Goal: Task Accomplishment & Management: Complete application form

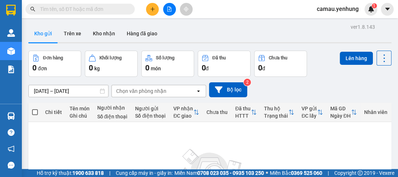
click at [146, 11] on div at bounding box center [169, 9] width 55 height 13
click at [153, 9] on icon "plus" at bounding box center [152, 9] width 4 height 0
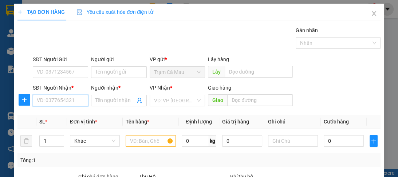
click at [39, 102] on input "SĐT Người Nhận *" at bounding box center [60, 101] width 55 height 12
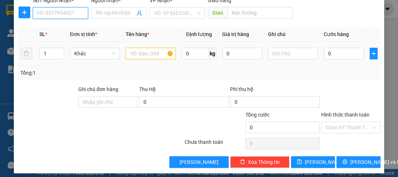
scroll to position [92, 0]
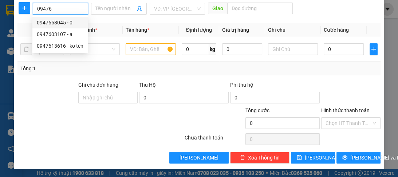
click at [66, 24] on div "0947658045 - 0" at bounding box center [60, 23] width 47 height 8
type input "0947658045"
type input "0"
type input "50K"
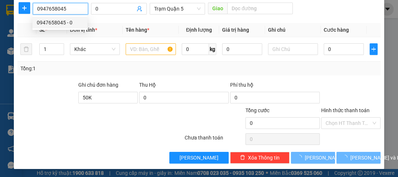
type input "50.000"
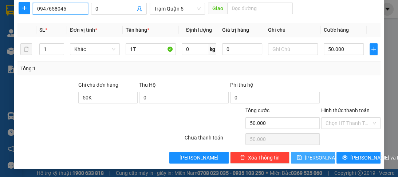
type input "0947658045"
click at [309, 159] on span "[PERSON_NAME]" at bounding box center [324, 158] width 39 height 8
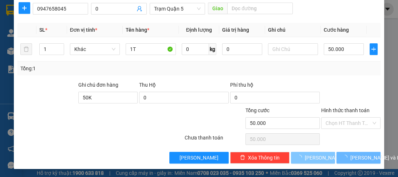
type input "0"
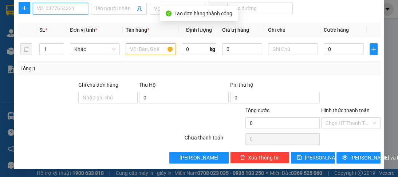
click at [48, 11] on input "SĐT Người Nhận *" at bounding box center [60, 9] width 55 height 12
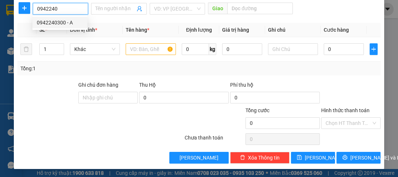
click at [59, 25] on div "0942240300 - A" at bounding box center [60, 23] width 46 height 8
type input "0942240300"
type input "A"
type input "80.000"
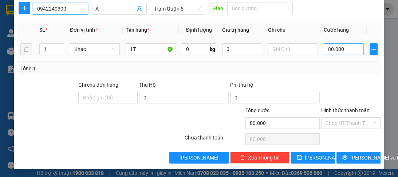
type input "0942240300"
click at [348, 48] on input "80.000" at bounding box center [344, 49] width 40 height 12
type input "0"
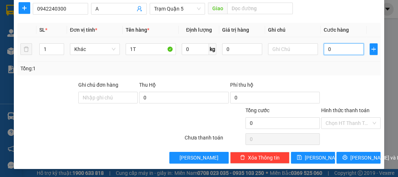
type input "1"
type input "01"
type input "10"
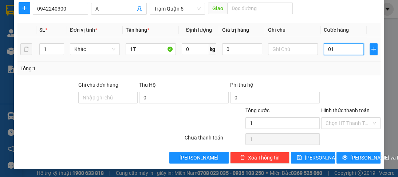
type input "010"
type input "100"
type input "0.100"
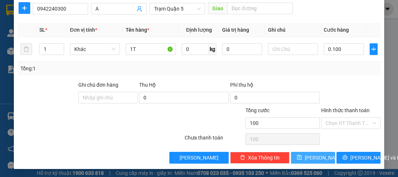
type input "100.000"
click at [316, 156] on span "[PERSON_NAME]" at bounding box center [324, 158] width 39 height 8
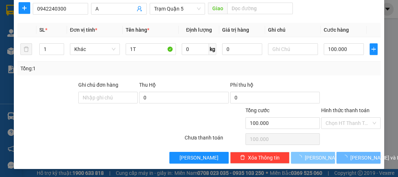
type input "0"
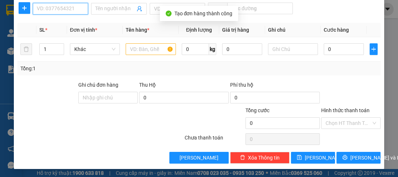
click at [47, 7] on input "SĐT Người Nhận *" at bounding box center [60, 9] width 55 height 12
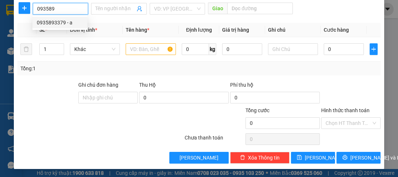
click at [42, 23] on div "0935893379 - a" at bounding box center [60, 23] width 46 height 8
type input "0935893379"
type input "a"
type input "tth"
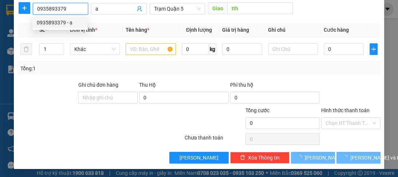
type input "300.000"
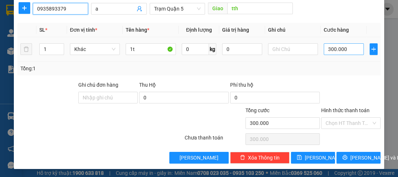
type input "0935893379"
click at [329, 49] on input "300.000" at bounding box center [344, 49] width 40 height 12
type input "0"
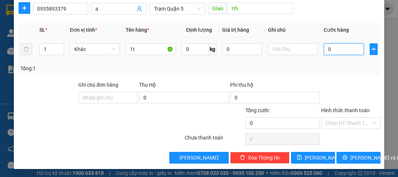
type input "1"
type input "01"
type input "15"
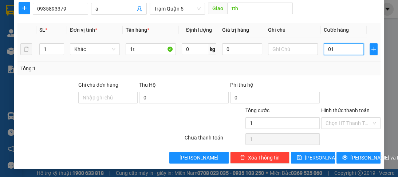
type input "015"
type input "150"
type input "0.150"
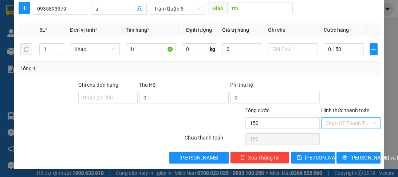
type input "150.000"
click at [333, 123] on input "Hình thức thanh toán" at bounding box center [348, 123] width 46 height 11
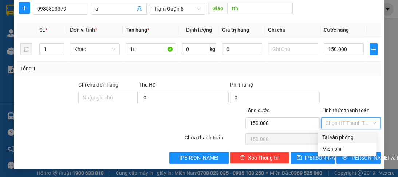
drag, startPoint x: 333, startPoint y: 134, endPoint x: 332, endPoint y: 138, distance: 4.1
click at [333, 134] on div "Tại văn phòng" at bounding box center [347, 137] width 50 height 8
type input "0"
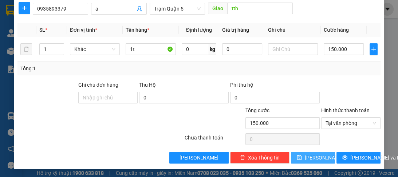
click at [320, 155] on button "[PERSON_NAME]" at bounding box center [313, 158] width 44 height 12
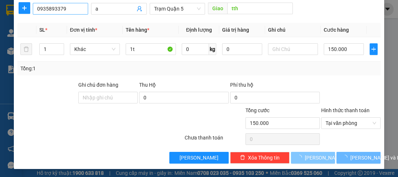
type input "0"
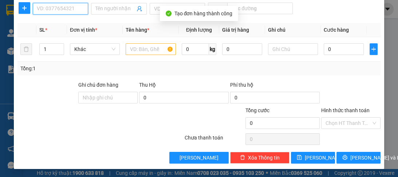
click at [46, 9] on input "SĐT Người Nhận *" at bounding box center [60, 9] width 55 height 12
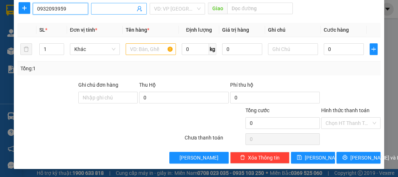
type input "0932093959"
click at [105, 11] on input "Người nhận *" at bounding box center [114, 9] width 39 height 8
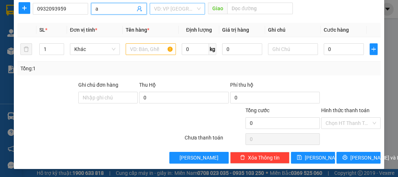
type input "a"
click at [159, 9] on input "search" at bounding box center [175, 8] width 42 height 11
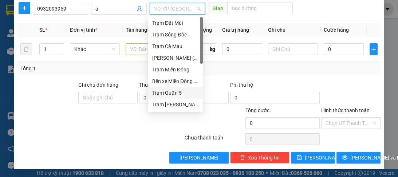
drag, startPoint x: 166, startPoint y: 94, endPoint x: 224, endPoint y: 28, distance: 87.4
click at [166, 92] on div "Trạm Quận 5" at bounding box center [175, 93] width 46 height 8
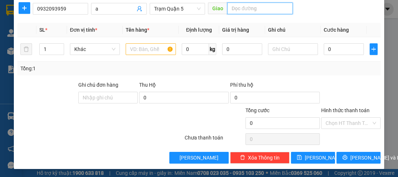
click at [231, 12] on input "text" at bounding box center [260, 9] width 66 height 12
type input "d"
type input "đn"
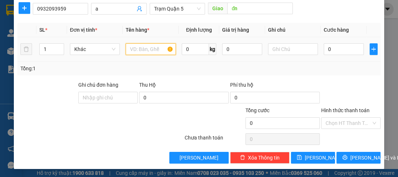
click at [145, 48] on input "text" at bounding box center [151, 49] width 50 height 12
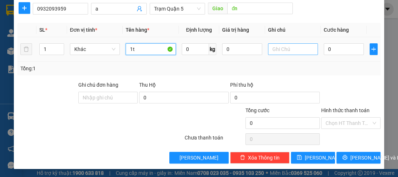
type input "1t"
click at [293, 50] on input "text" at bounding box center [293, 49] width 50 height 12
type input "sđ"
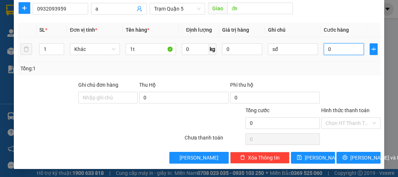
click at [344, 50] on input "0" at bounding box center [344, 49] width 40 height 12
type input "1"
type input "10"
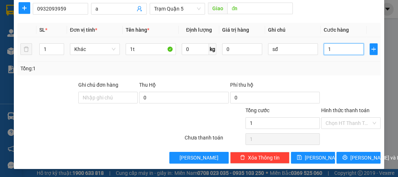
type input "10"
type input "100"
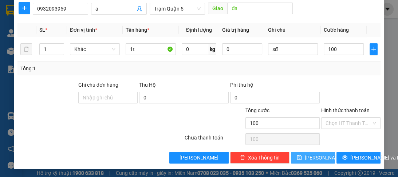
type input "100.000"
click at [302, 156] on icon "save" at bounding box center [299, 157] width 5 height 5
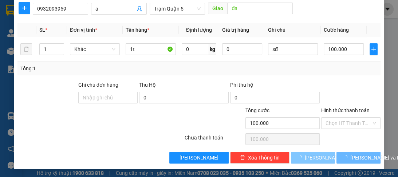
type input "0"
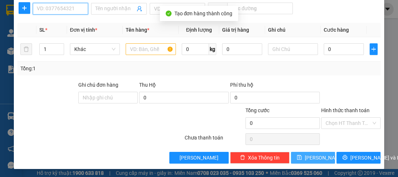
click at [44, 9] on input "SĐT Người Nhận *" at bounding box center [60, 9] width 55 height 12
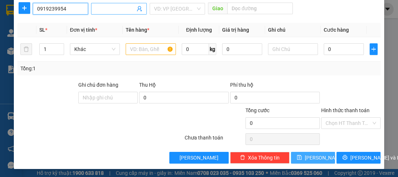
type input "0919239954"
click at [121, 7] on input "Người nhận *" at bounding box center [114, 9] width 39 height 8
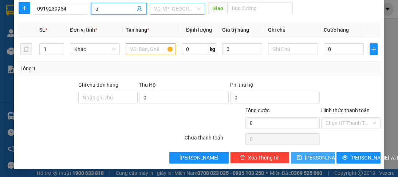
type input "a"
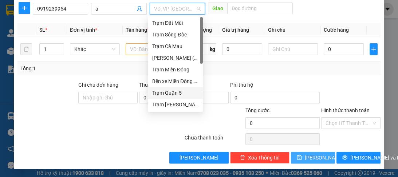
click at [183, 11] on input "search" at bounding box center [175, 8] width 42 height 11
drag, startPoint x: 178, startPoint y: 93, endPoint x: 210, endPoint y: 20, distance: 79.7
click at [181, 85] on div "Trạm Đất Mũi Trạm Sông Đốc Trạm Cà Mau Bình Dương (BX Bàu Bàng) Trạm Miền Đông …" at bounding box center [175, 75] width 55 height 116
click at [179, 93] on div "Trạm Quận 5" at bounding box center [175, 93] width 46 height 8
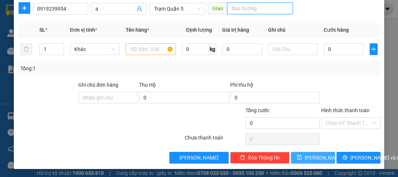
click at [229, 6] on input "text" at bounding box center [260, 9] width 66 height 12
type input "d"
type input "đn"
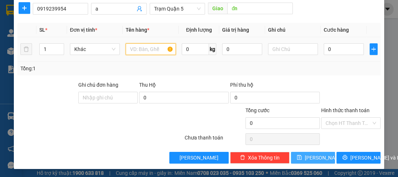
click at [150, 54] on input "text" at bounding box center [151, 49] width 50 height 12
click at [144, 53] on input "1t + 1t" at bounding box center [151, 49] width 50 height 12
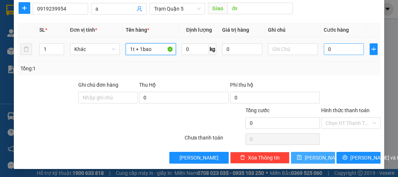
type input "1t + 1bao"
click at [328, 51] on input "0" at bounding box center [344, 49] width 40 height 12
type input "1"
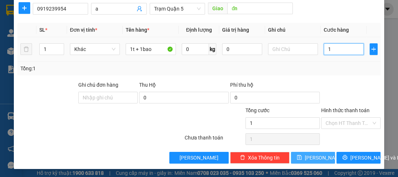
type input "13"
type input "130"
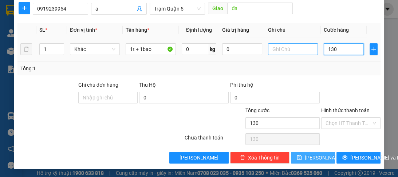
type input "130"
type input "130.000"
click at [295, 50] on input "text" at bounding box center [293, 49] width 50 height 12
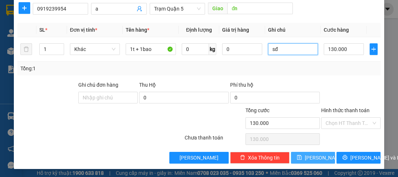
type input "sđ"
click at [301, 155] on icon "save" at bounding box center [299, 157] width 5 height 5
type input "0"
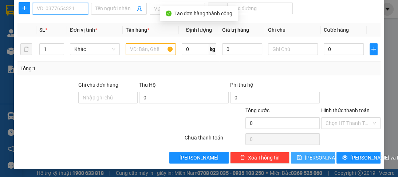
click at [48, 10] on input "SĐT Người Nhận *" at bounding box center [60, 9] width 55 height 12
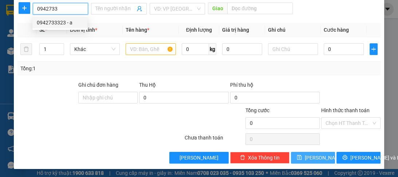
click at [63, 20] on div "0942733323 - a" at bounding box center [60, 23] width 46 height 8
type input "0942733323"
type input "a"
type input "100.000"
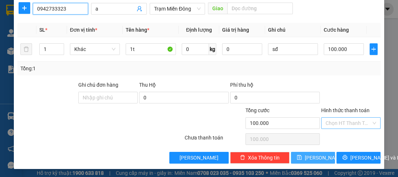
type input "0942733323"
click at [339, 125] on input "Hình thức thanh toán" at bounding box center [348, 123] width 46 height 11
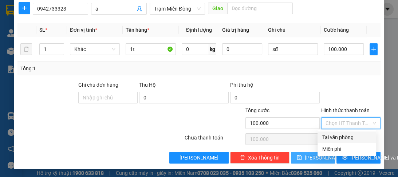
click at [329, 137] on div "Tại văn phòng" at bounding box center [347, 137] width 50 height 8
type input "0"
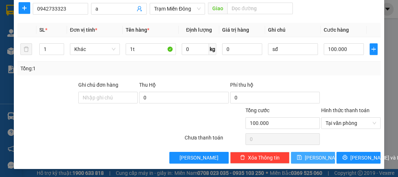
click at [314, 155] on span "[PERSON_NAME]" at bounding box center [324, 158] width 39 height 8
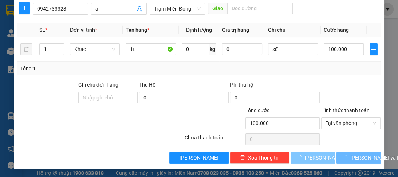
type input "0"
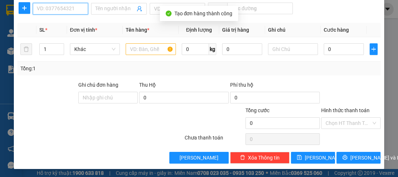
click at [52, 9] on input "SĐT Người Nhận *" at bounding box center [60, 9] width 55 height 12
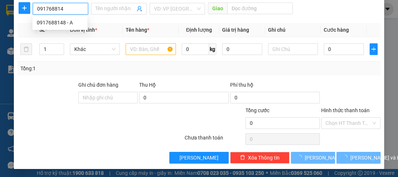
type input "0917688148"
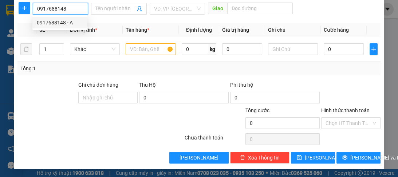
click at [54, 17] on div "0917688148 - A" at bounding box center [59, 23] width 55 height 12
type input "A"
type input "ĐN"
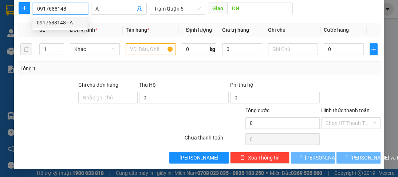
type input "100.000"
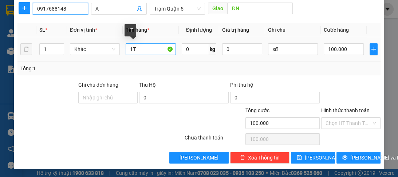
type input "0917688148"
click at [147, 50] on input "1T" at bounding box center [151, 49] width 50 height 12
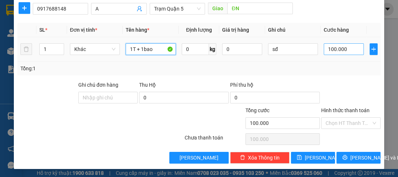
type input "1T + 1bao"
click at [339, 46] on input "100.000" at bounding box center [344, 49] width 40 height 12
type input "0"
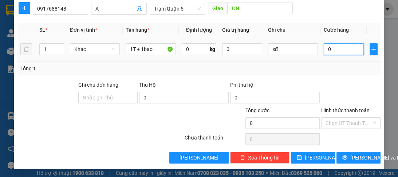
type input "1"
type input "01"
type input "15"
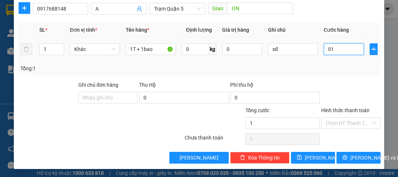
type input "015"
type input "150"
type input "0.150"
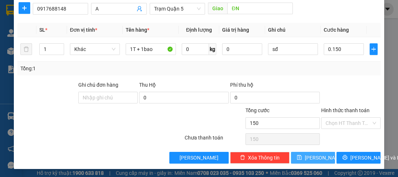
type input "150.000"
click at [310, 160] on span "[PERSON_NAME]" at bounding box center [324, 158] width 39 height 8
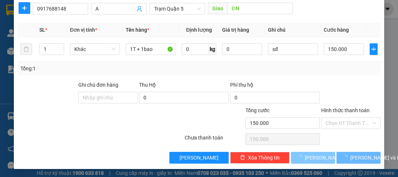
type input "0"
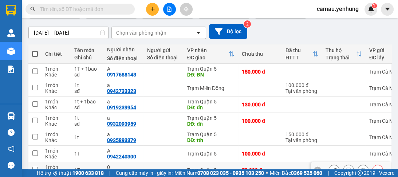
scroll to position [87, 0]
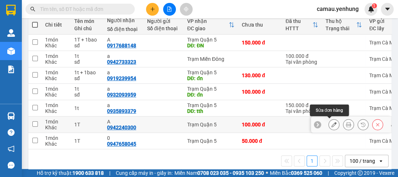
click at [331, 127] on button at bounding box center [334, 124] width 10 height 13
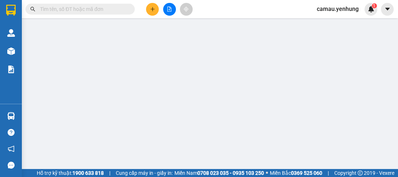
type input "0942240300"
type input "A"
type input "100.000"
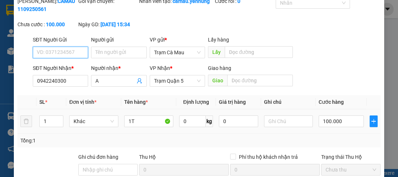
scroll to position [58, 0]
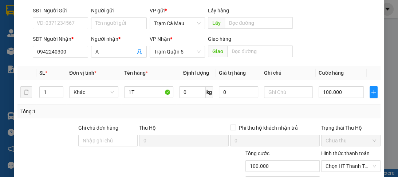
click at [336, 156] on label "Hình thức thanh toán" at bounding box center [345, 153] width 48 height 6
click at [336, 161] on input "Hình thức thanh toán" at bounding box center [348, 166] width 46 height 11
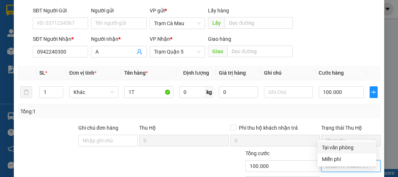
scroll to position [60, 0]
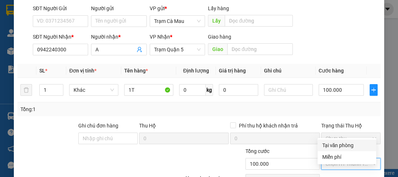
click at [332, 143] on div "Tại văn phòng" at bounding box center [347, 145] width 50 height 8
type input "0"
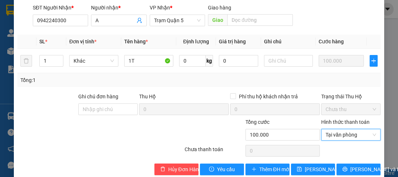
scroll to position [110, 0]
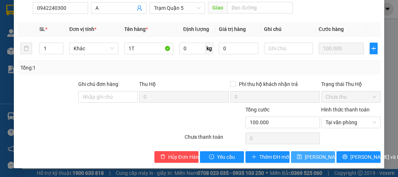
click at [314, 157] on span "[PERSON_NAME] thay đổi" at bounding box center [334, 157] width 58 height 8
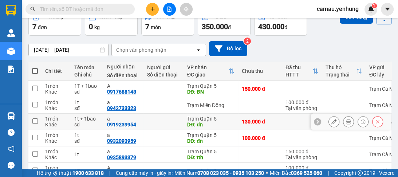
scroll to position [12, 0]
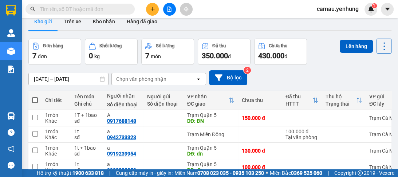
click at [149, 4] on button at bounding box center [152, 9] width 13 height 13
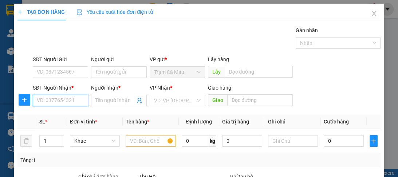
click at [65, 104] on input "SĐT Người Nhận *" at bounding box center [60, 101] width 55 height 12
type input "0946892326"
click at [68, 117] on div "0946892326 - phúc" at bounding box center [60, 115] width 46 height 8
type input "phúc"
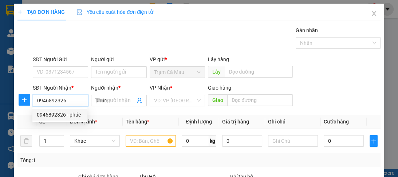
type input "100.000"
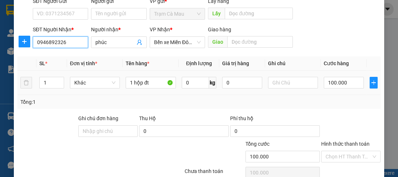
scroll to position [87, 0]
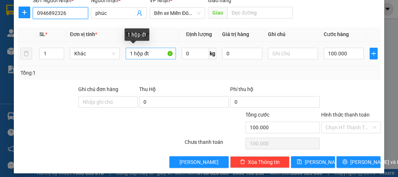
type input "0946892326"
click at [155, 56] on input "1 hộp đt" at bounding box center [151, 54] width 50 height 12
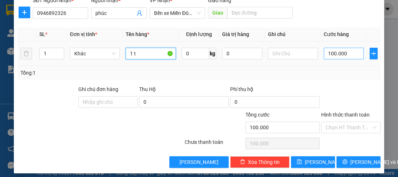
type input "1 t"
click at [357, 55] on input "100.000" at bounding box center [344, 54] width 40 height 12
type input "0"
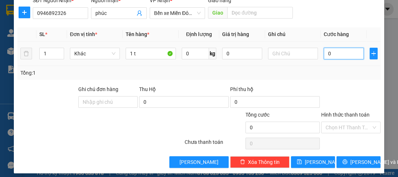
type input "6"
type input "06"
type input "60"
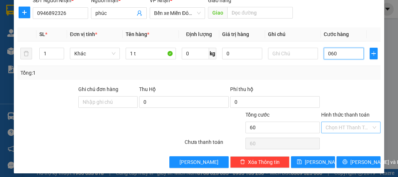
type input "060"
type input "60.000"
click at [357, 128] on input "Hình thức thanh toán" at bounding box center [348, 127] width 46 height 11
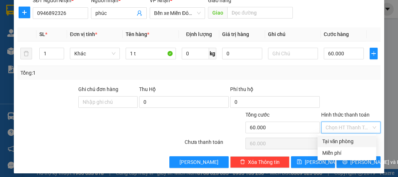
click at [353, 141] on div "Tại văn phòng" at bounding box center [347, 141] width 50 height 8
type input "0"
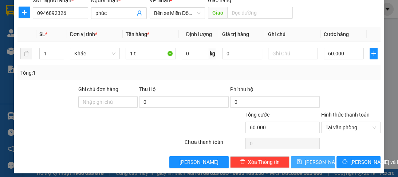
click at [302, 162] on icon "save" at bounding box center [299, 161] width 5 height 5
type input "0"
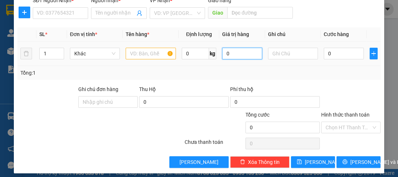
click at [234, 51] on input "0" at bounding box center [242, 54] width 40 height 12
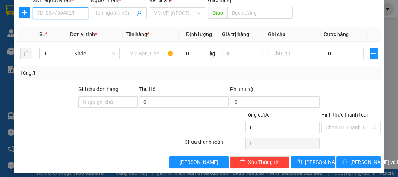
click at [52, 8] on input "SĐT Người Nhận *" at bounding box center [60, 13] width 55 height 12
click at [42, 28] on div "0978672771 - A" at bounding box center [60, 27] width 46 height 8
type input "0978672771"
type input "A"
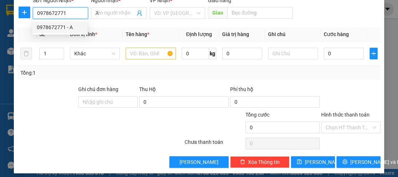
type input "150.000"
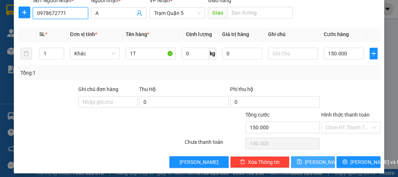
type input "0978672771"
click at [310, 165] on button "[PERSON_NAME]" at bounding box center [313, 162] width 44 height 12
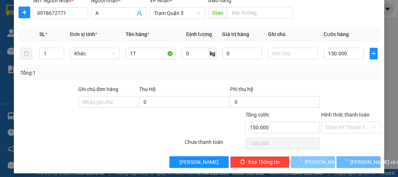
type input "0"
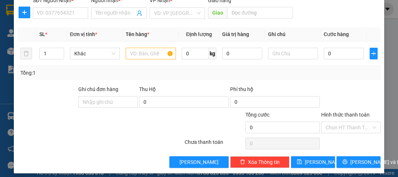
click at [311, 175] on div "TẠO ĐƠN HÀNG Yêu cầu xuất hóa đơn điện tử Transit Pickup Surcharge Ids Transit …" at bounding box center [199, 88] width 398 height 177
click at [39, 15] on input "SĐT Người Nhận *" at bounding box center [60, 13] width 55 height 12
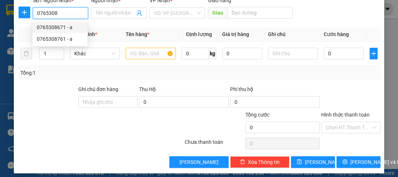
click at [64, 28] on div "0765308671 - a" at bounding box center [60, 27] width 46 height 8
type input "0765308671"
type input "a"
type input "80.000"
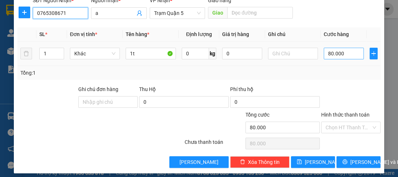
type input "0765308671"
type input "0"
type input "7"
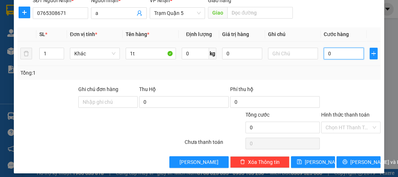
type input "7"
type input "07"
type input "0"
type input "07-"
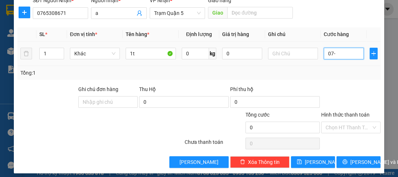
type input "7"
type input "07"
type input "79"
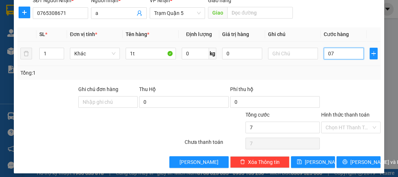
type input "079"
type input "7"
type input "07"
type input "70"
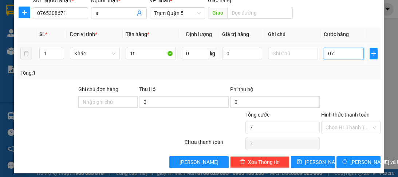
type input "70"
type input "070"
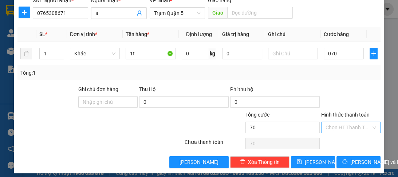
type input "70.000"
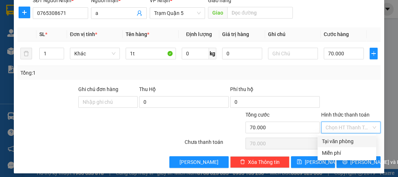
click at [339, 130] on input "Hình thức thanh toán" at bounding box center [348, 127] width 46 height 11
click at [336, 143] on div "Tại văn phòng" at bounding box center [347, 141] width 50 height 8
type input "0"
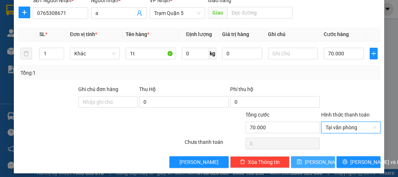
click at [312, 157] on button "[PERSON_NAME]" at bounding box center [313, 162] width 44 height 12
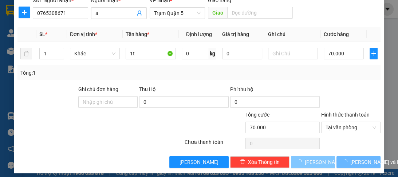
type input "0"
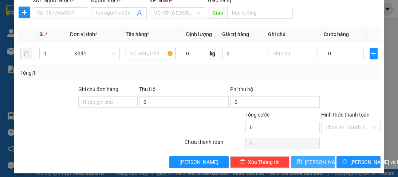
click at [311, 158] on span "[PERSON_NAME]" at bounding box center [324, 162] width 39 height 8
